Goal: Navigation & Orientation: Find specific page/section

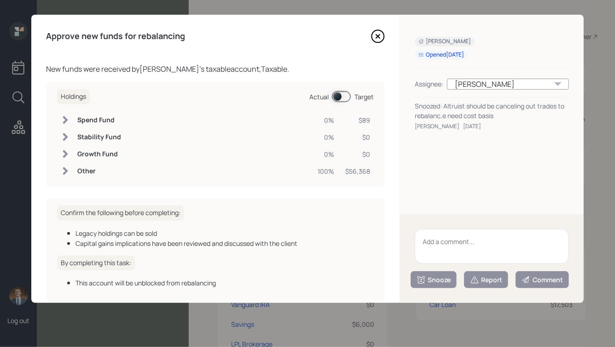
click at [380, 36] on icon at bounding box center [378, 36] width 14 height 14
